Goal: Information Seeking & Learning: Learn about a topic

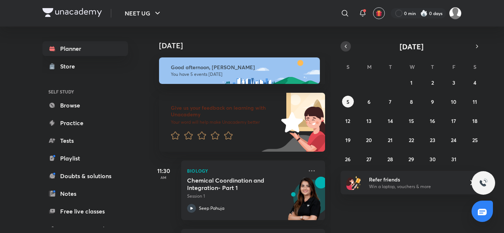
click at [348, 43] on button "button" at bounding box center [345, 46] width 10 height 10
click at [411, 116] on button "17" at bounding box center [411, 121] width 12 height 12
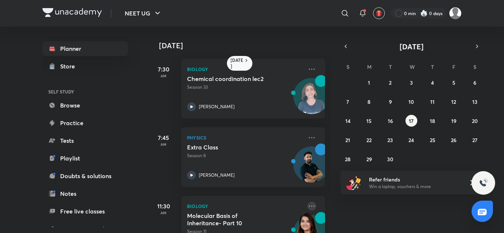
click at [307, 202] on icon at bounding box center [311, 206] width 9 height 9
click at [447, 215] on div "[DATE] 7:30 AM Biology Chemical coordination lec2 Session 33 [PERSON_NAME] 7:45…" at bounding box center [325, 130] width 353 height 207
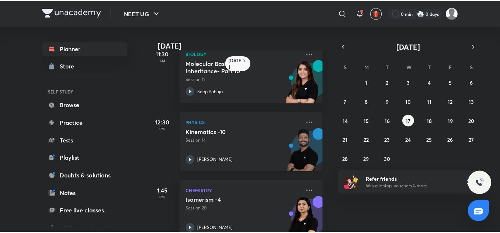
scroll to position [152, 0]
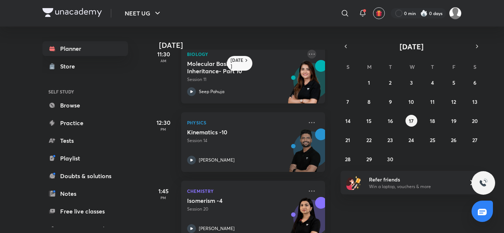
click at [307, 53] on icon at bounding box center [311, 54] width 9 height 9
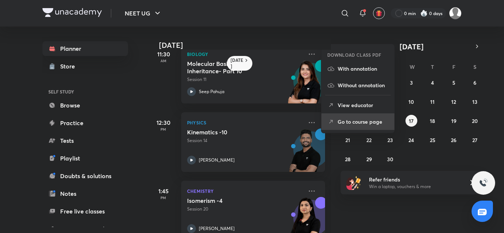
click at [358, 120] on p "Go to course page" at bounding box center [362, 122] width 51 height 8
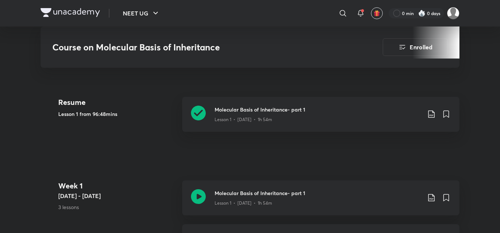
scroll to position [327, 0]
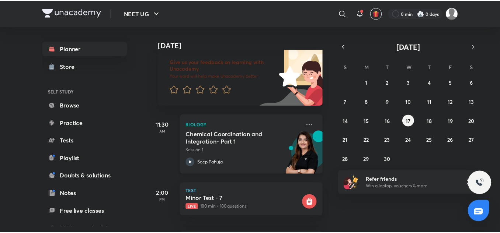
scroll to position [126, 0]
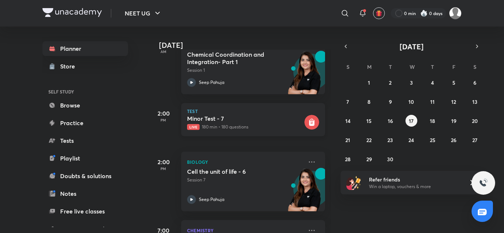
click at [279, 126] on p "Live 180 min • 180 questions" at bounding box center [245, 127] width 116 height 7
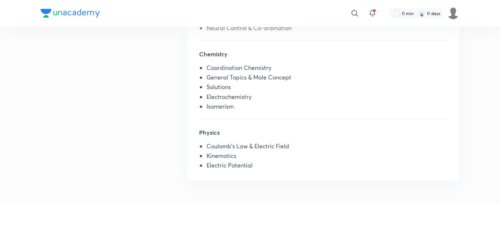
scroll to position [237, 0]
